Goal: Use online tool/utility

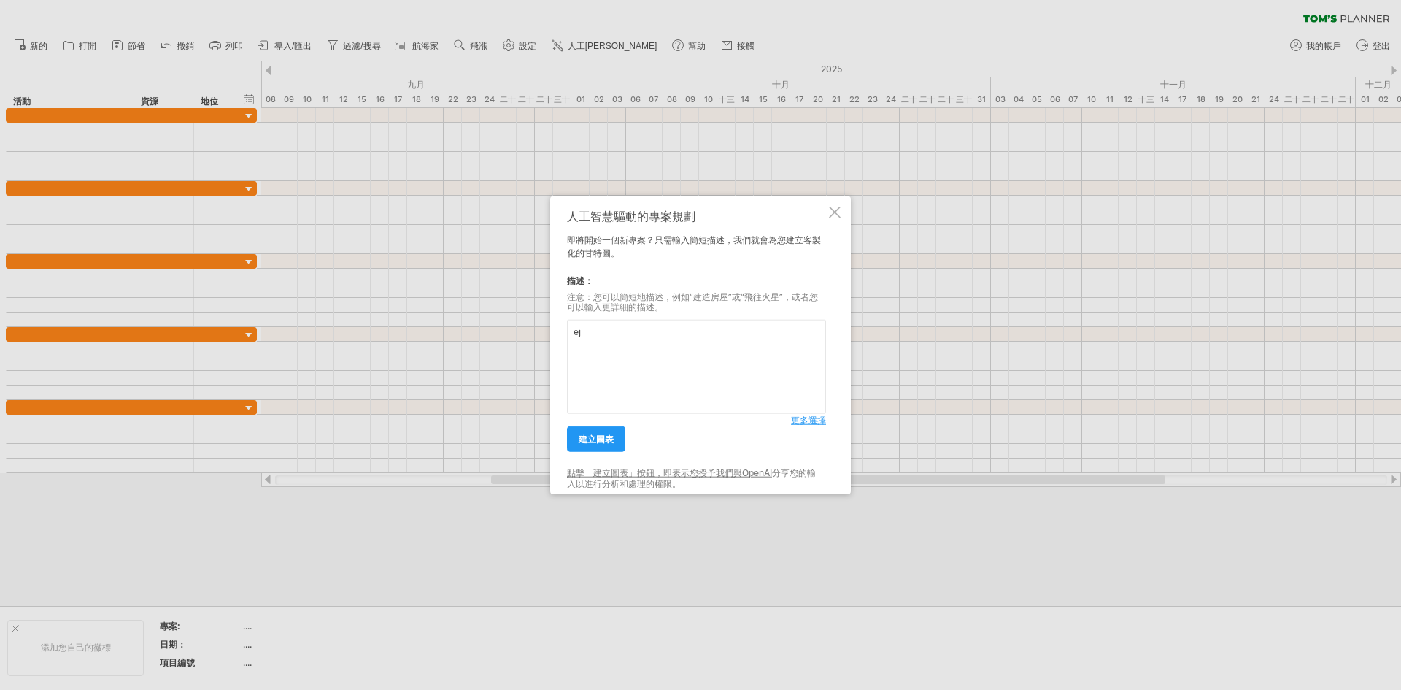
type textarea "e"
click at [608, 439] on font "建立圖表" at bounding box center [596, 439] width 35 height 11
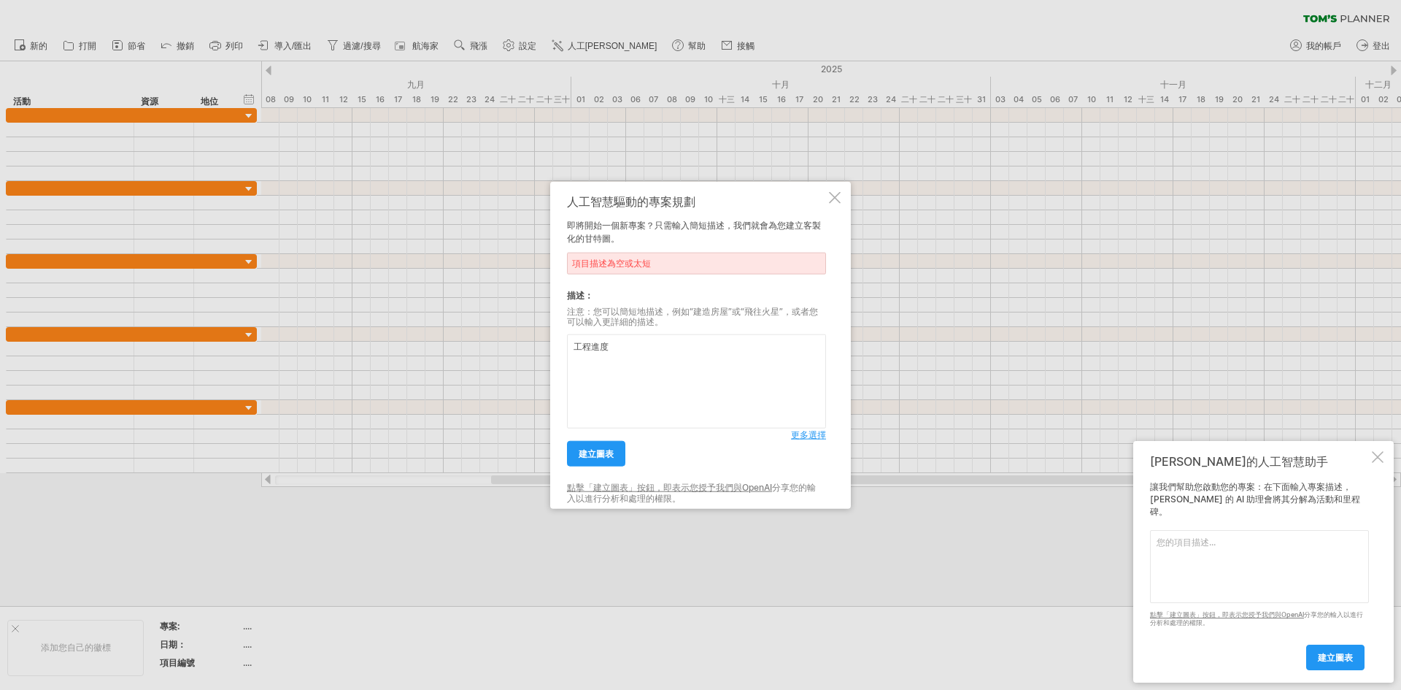
drag, startPoint x: 574, startPoint y: 344, endPoint x: 589, endPoint y: 342, distance: 15.5
click at [574, 344] on textarea "工程進度" at bounding box center [696, 381] width 259 height 94
type textarea "營造建築物工程進度"
click at [600, 454] on font "建立圖表" at bounding box center [596, 453] width 35 height 11
click at [304, 484] on div at bounding box center [700, 345] width 1401 height 690
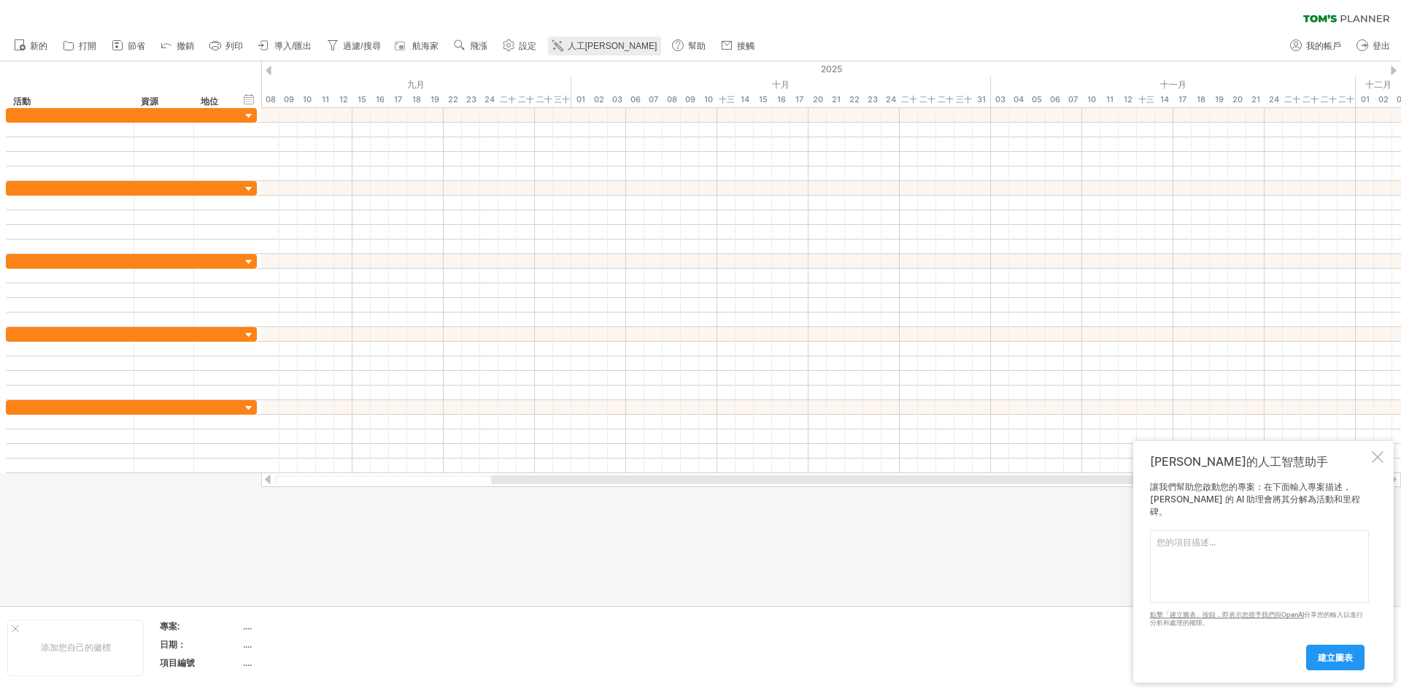
click at [582, 41] on font "人工[PERSON_NAME]" at bounding box center [613, 46] width 90 height 10
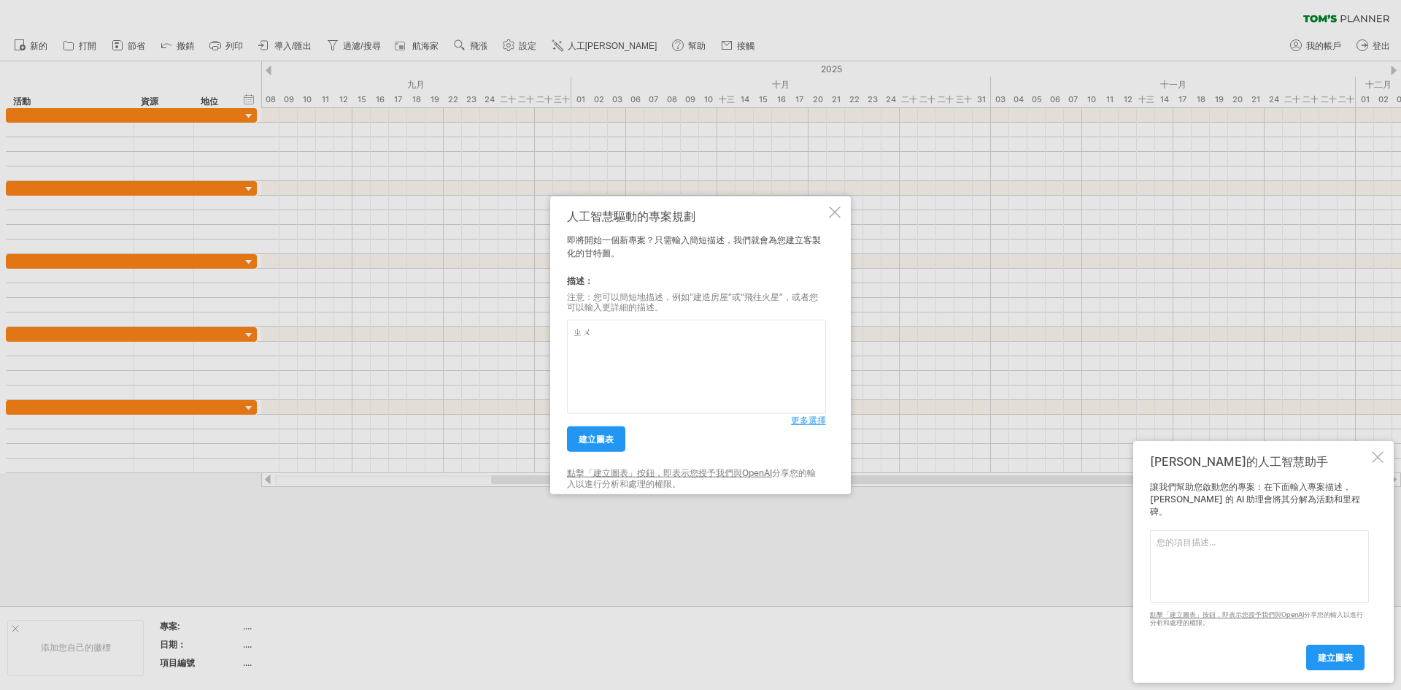
type textarea "ㄓ"
type textarea "r"
type textarea "建築營造業分項工程進度"
click at [596, 443] on font "建立圖表" at bounding box center [596, 439] width 35 height 11
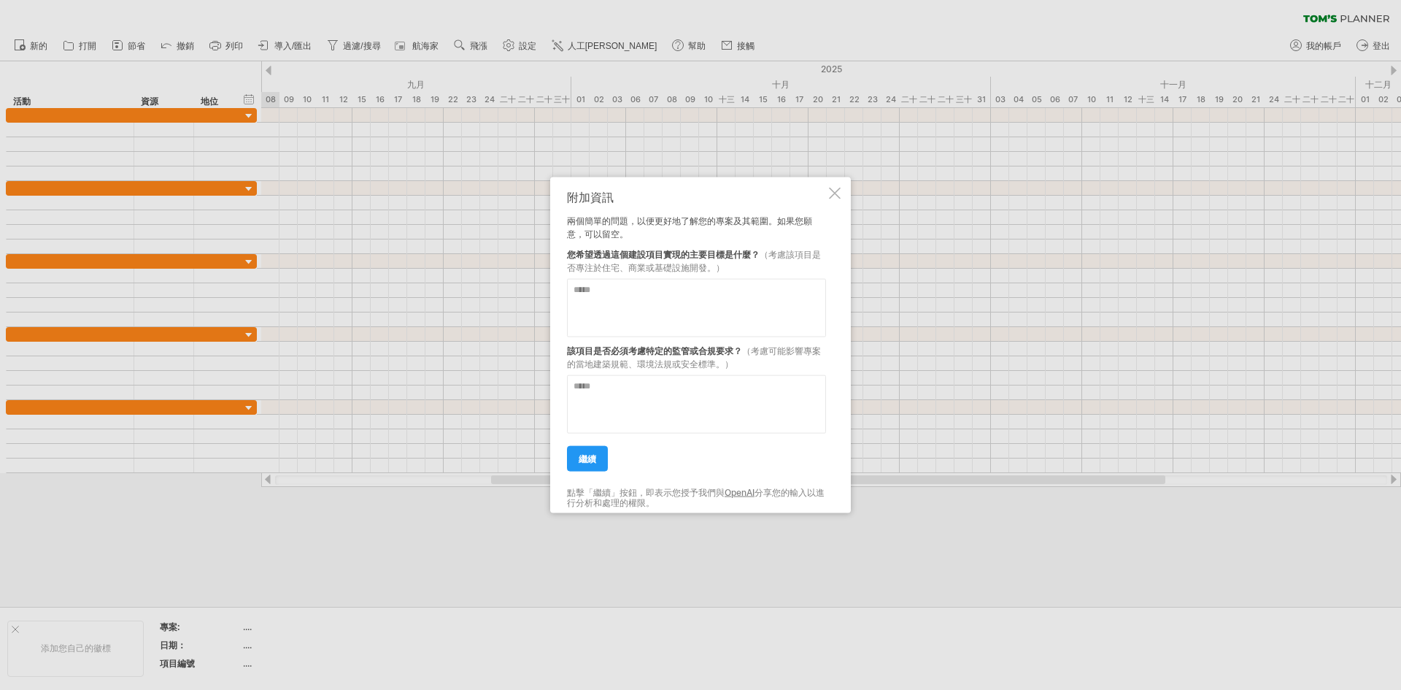
click at [587, 298] on textarea at bounding box center [696, 307] width 259 height 58
type textarea "**"
click at [619, 393] on textarea at bounding box center [696, 403] width 259 height 58
type textarea "****"
click at [598, 462] on link "繼續" at bounding box center [587, 458] width 41 height 26
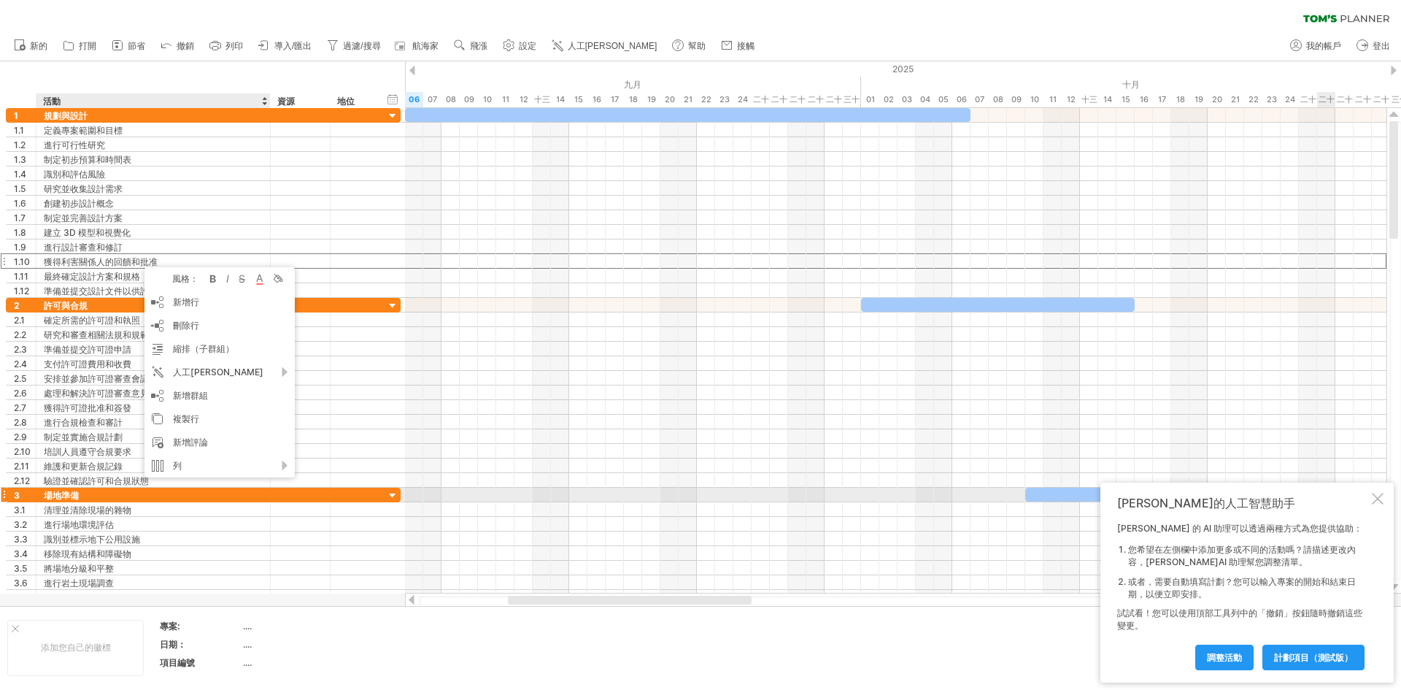
click at [1379, 493] on div at bounding box center [1378, 499] width 12 height 12
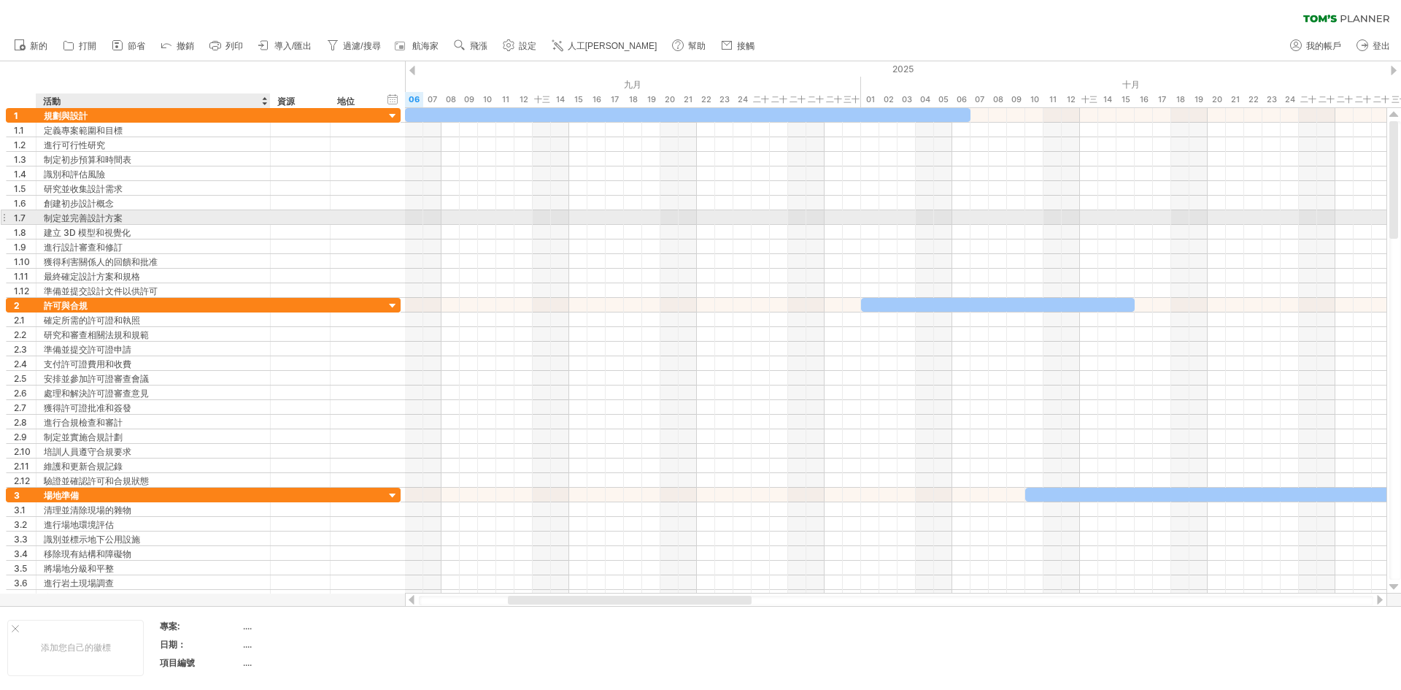
click at [133, 221] on div "制定並完善設計方案" at bounding box center [153, 217] width 219 height 14
click at [133, 221] on input "**********" at bounding box center [153, 217] width 219 height 14
click at [234, 217] on input "**********" at bounding box center [153, 217] width 219 height 14
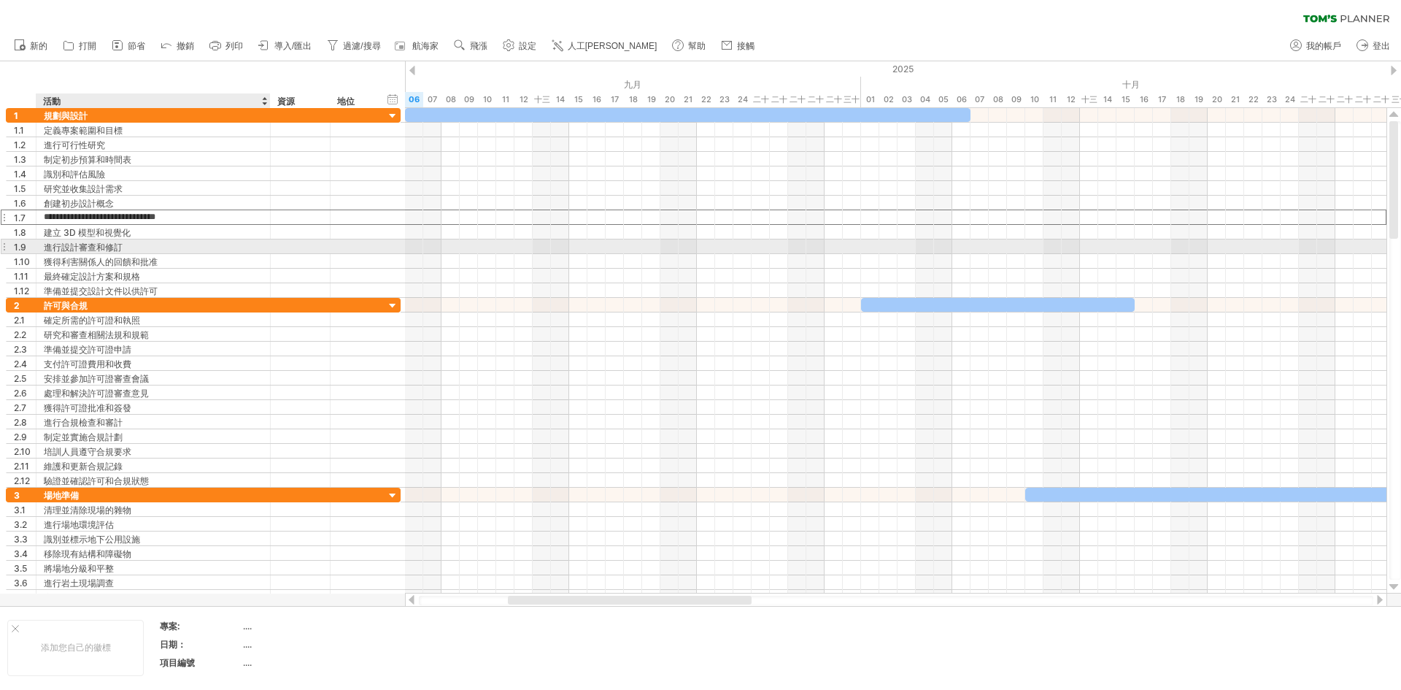
click at [269, 248] on div at bounding box center [268, 246] width 7 height 15
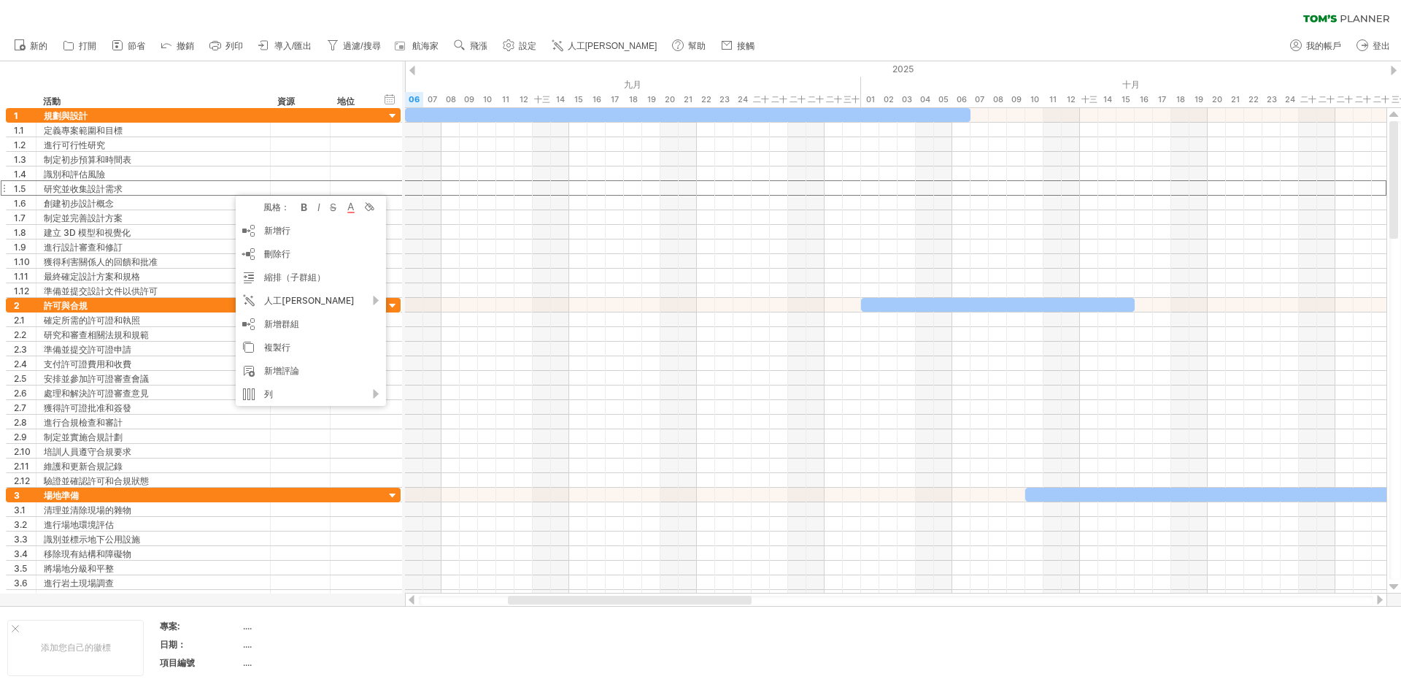
click at [285, 100] on font "資源" at bounding box center [286, 101] width 18 height 11
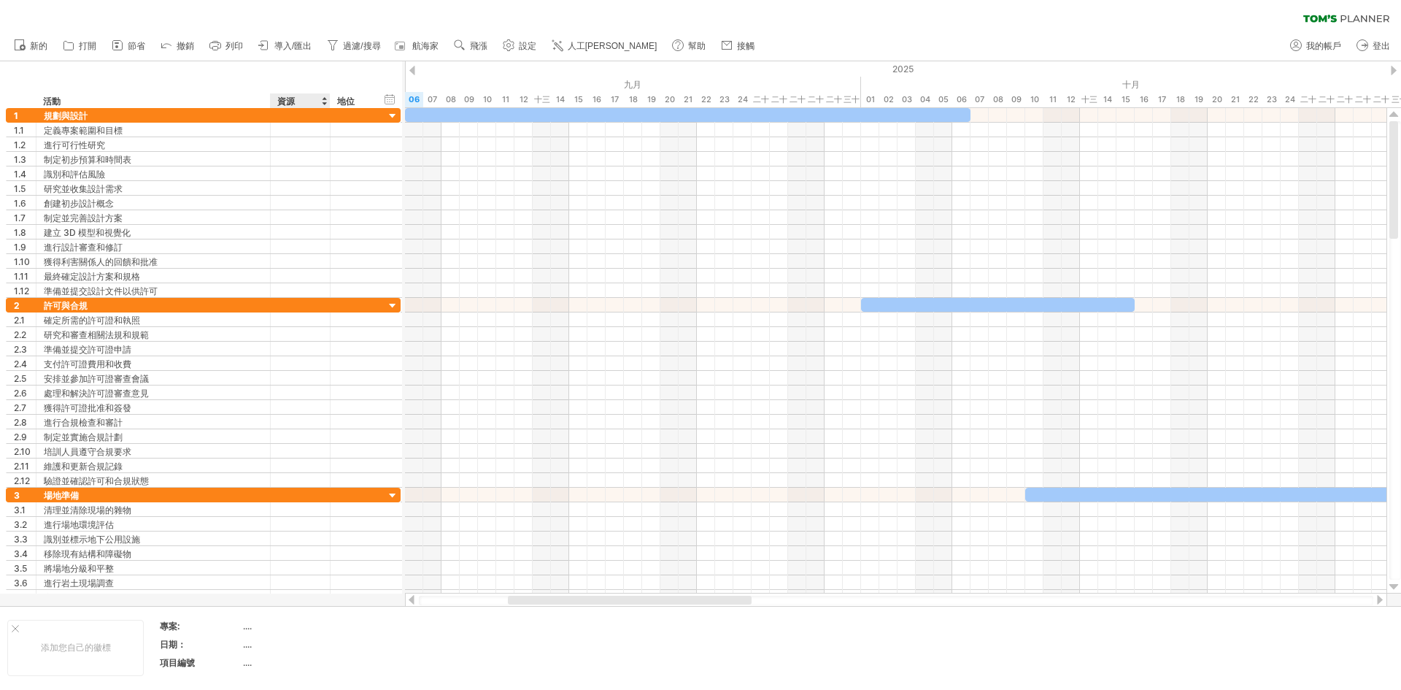
click at [293, 102] on font "資源" at bounding box center [286, 101] width 18 height 11
click at [324, 103] on div at bounding box center [324, 100] width 6 height 15
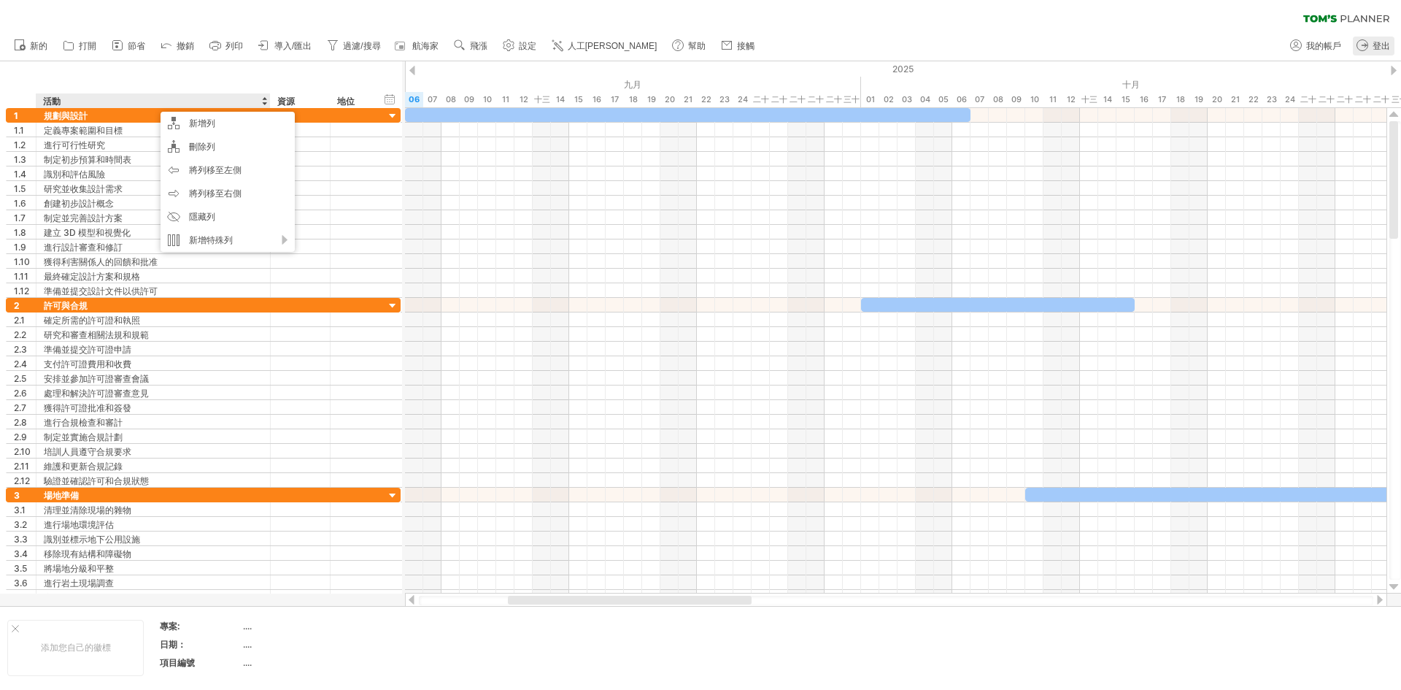
click at [1384, 44] on font "登出" at bounding box center [1382, 46] width 18 height 10
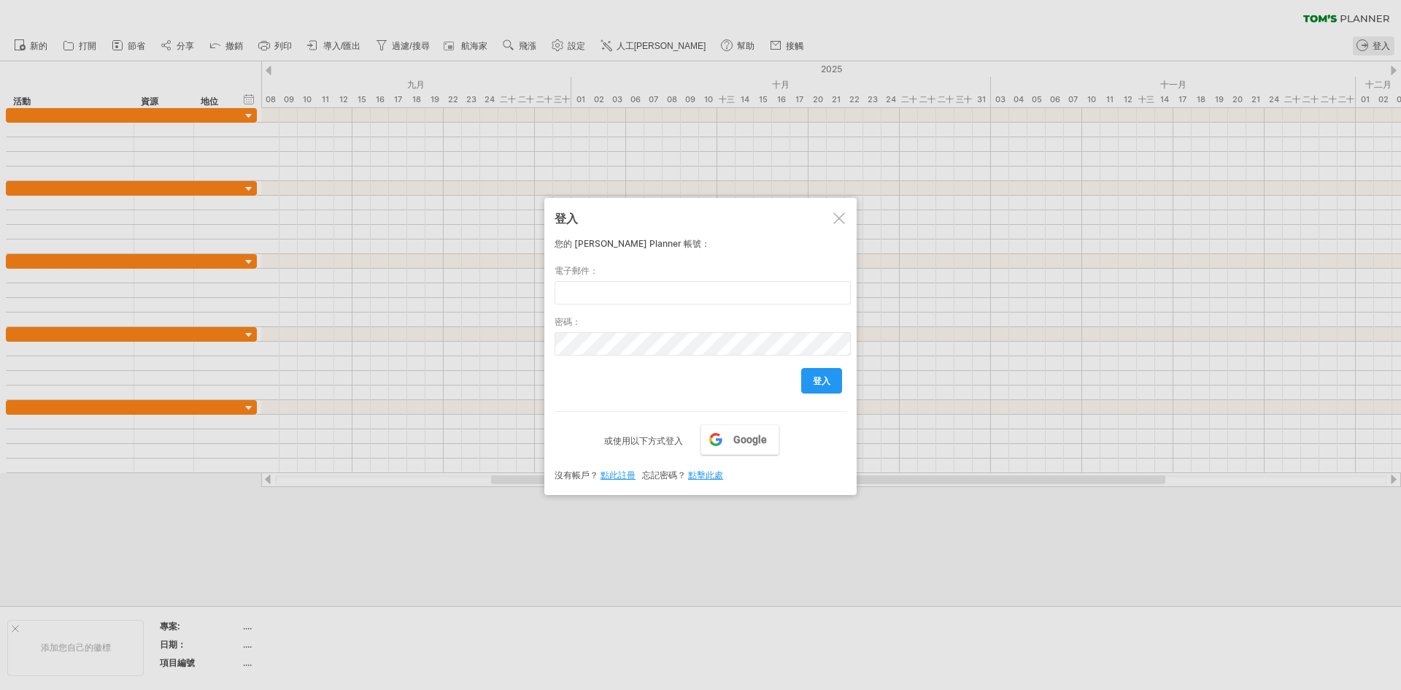
click at [844, 218] on div at bounding box center [839, 218] width 12 height 12
